Goal: Find contact information: Find contact information

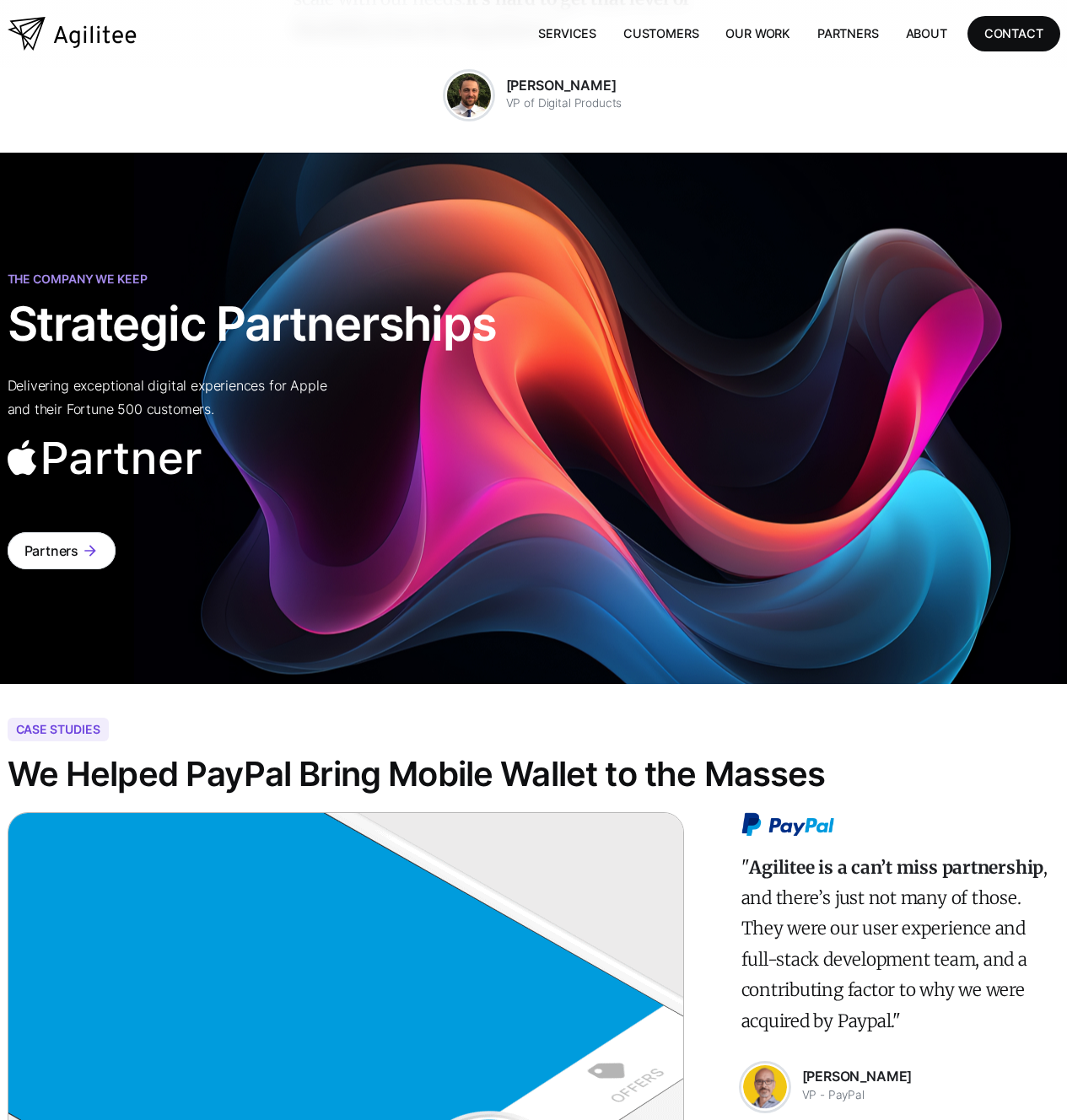
scroll to position [4827, 0]
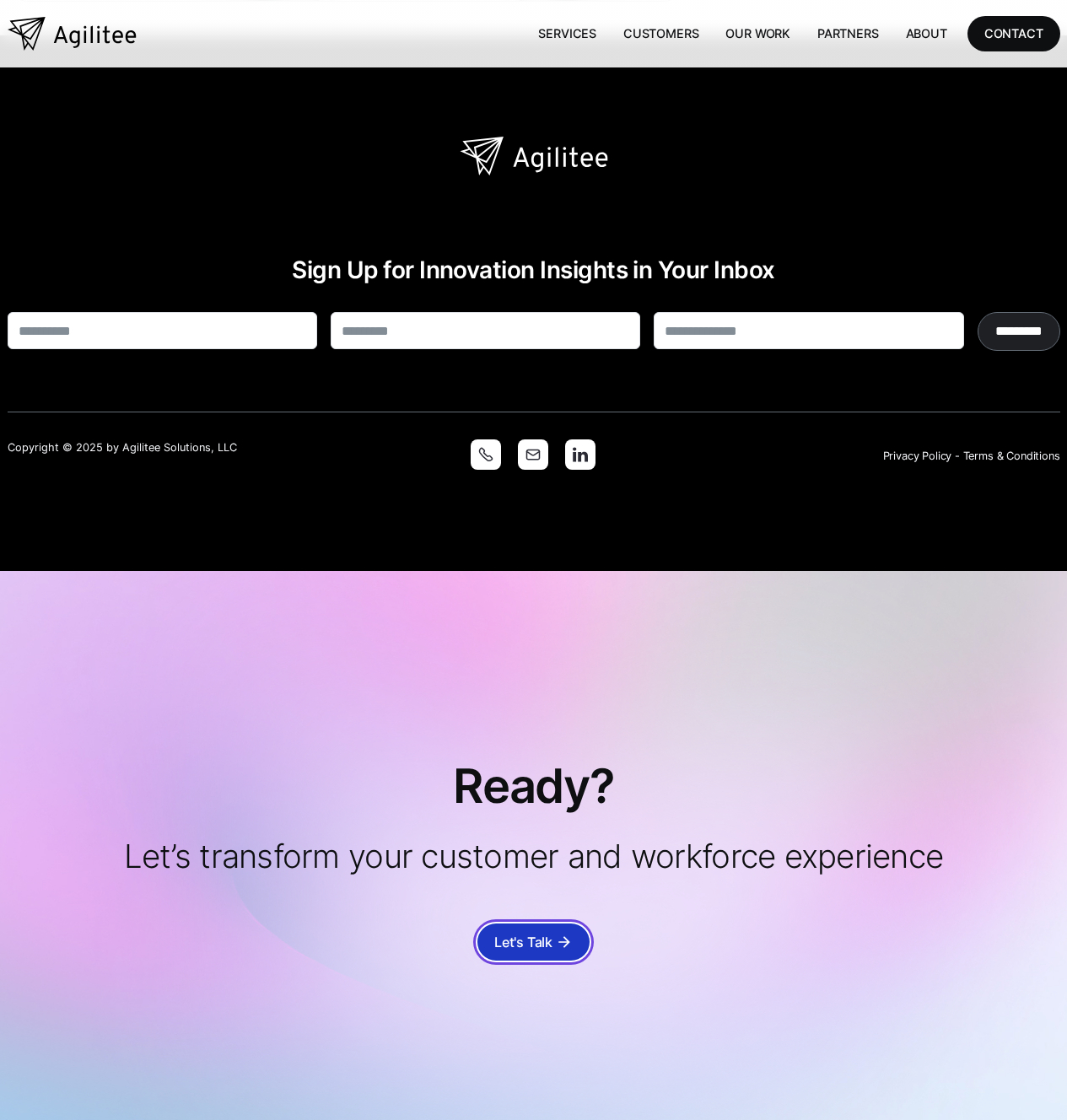
click at [552, 930] on div "Let's Talk" at bounding box center [523, 942] width 58 height 24
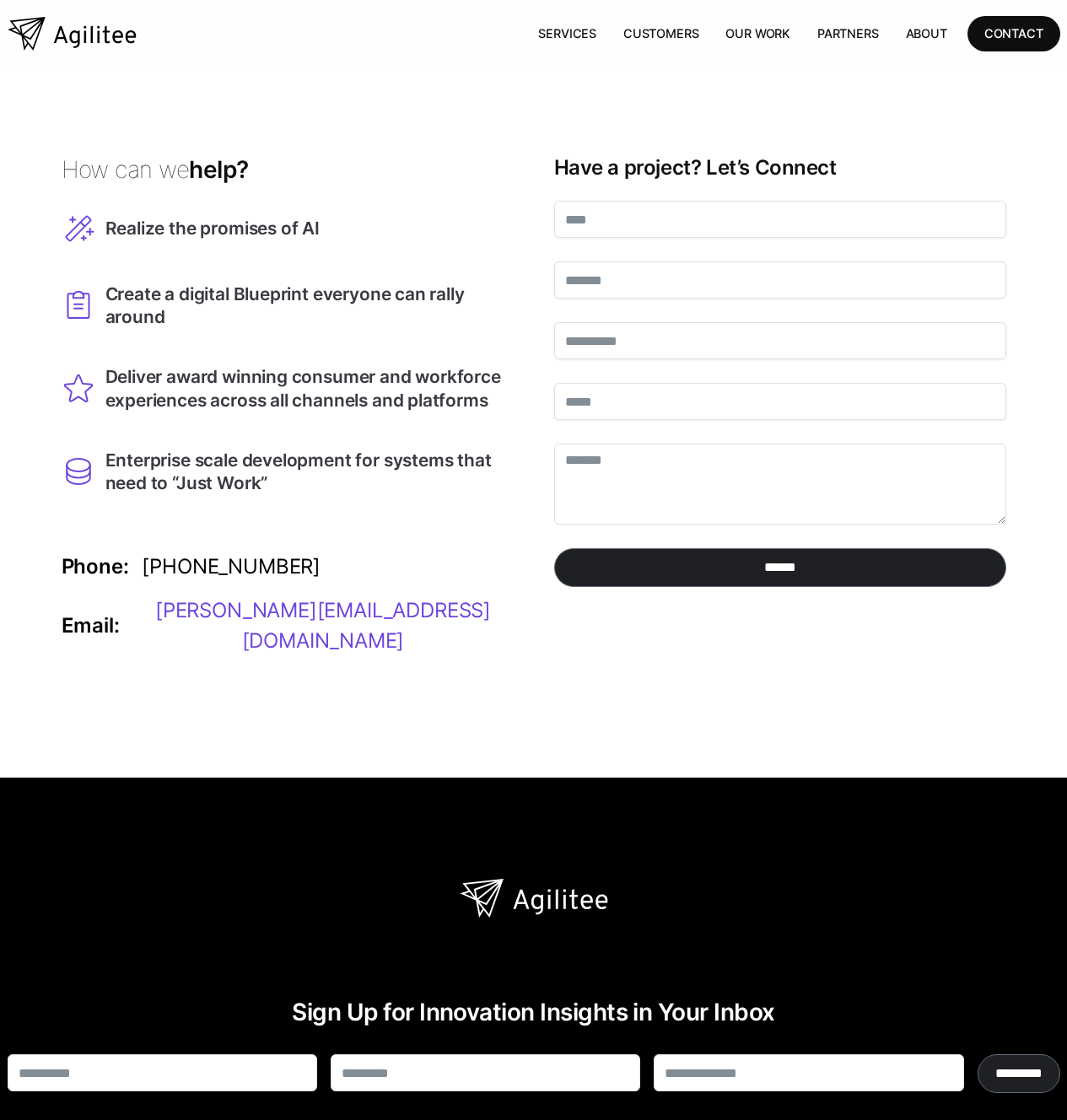
click at [314, 477] on div "Enterprise scale development for systems that need to “Just Work”" at bounding box center [309, 471] width 408 height 46
drag, startPoint x: 289, startPoint y: 560, endPoint x: 141, endPoint y: 559, distance: 148.0
click at [141, 559] on div "Phone: (855) 751-5469 Email: steve@agilitee.com" at bounding box center [287, 605] width 452 height 172
copy div "(855) 751-5469"
click at [102, 38] on img "home" at bounding box center [72, 34] width 129 height 34
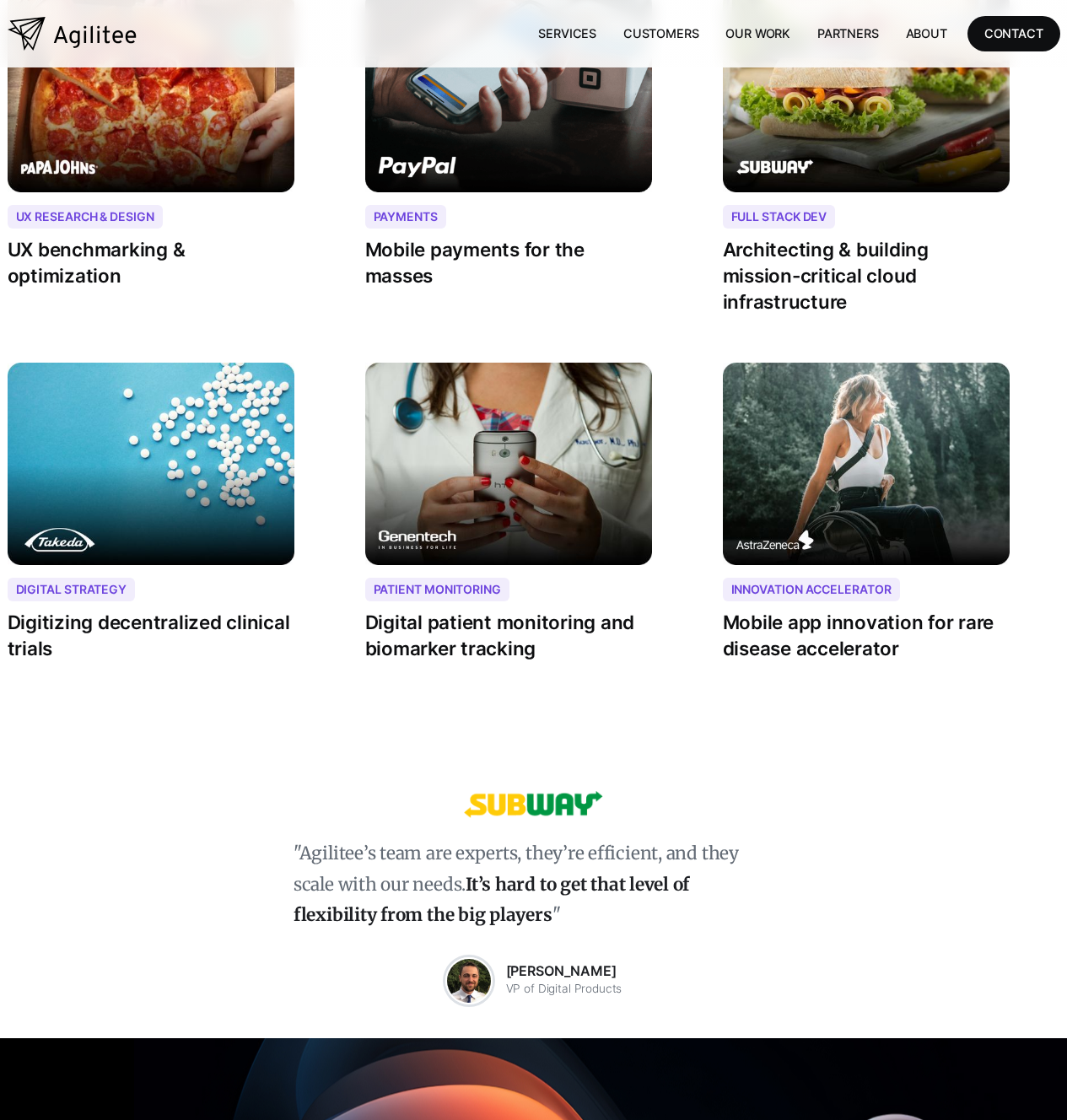
scroll to position [4827, 0]
